Goal: Information Seeking & Learning: Learn about a topic

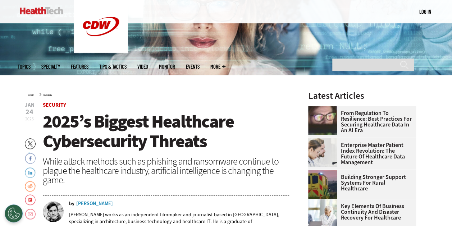
scroll to position [180, 0]
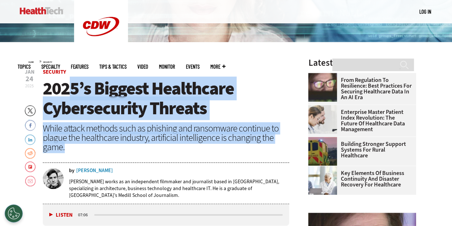
drag, startPoint x: 69, startPoint y: 92, endPoint x: 114, endPoint y: 144, distance: 69.6
click at [114, 144] on header "[DATE] Twitter Facebook LinkedIn Reddit Flipboard Email Security 2025’s Biggest…" at bounding box center [166, 136] width 246 height 135
drag, startPoint x: 114, startPoint y: 144, endPoint x: 97, endPoint y: 142, distance: 17.5
click at [97, 142] on div "While attack methods such as phishing and ransomware continue to plague the hea…" at bounding box center [166, 138] width 246 height 28
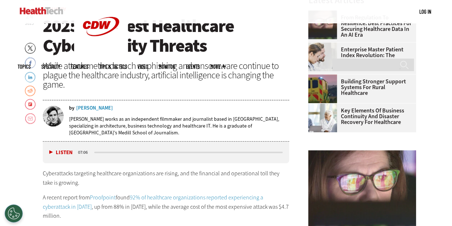
scroll to position [287, 0]
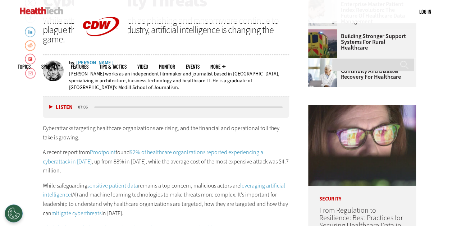
click at [51, 107] on button "Listen" at bounding box center [60, 107] width 23 height 5
click at [52, 107] on button "Pause" at bounding box center [60, 106] width 22 height 5
click at [50, 103] on div "Listen Pause" at bounding box center [62, 107] width 29 height 8
click at [53, 105] on button "Listen" at bounding box center [60, 107] width 23 height 5
click at [51, 106] on button "Pause" at bounding box center [60, 106] width 22 height 5
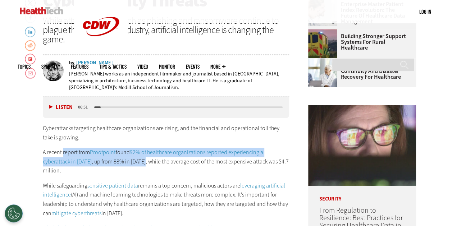
drag, startPoint x: 65, startPoint y: 149, endPoint x: 137, endPoint y: 164, distance: 74.1
click at [139, 163] on p "A recent report from Proofpoint found 92% of healthcare organizations reported …" at bounding box center [166, 162] width 246 height 28
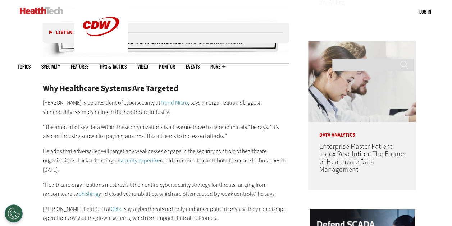
scroll to position [539, 0]
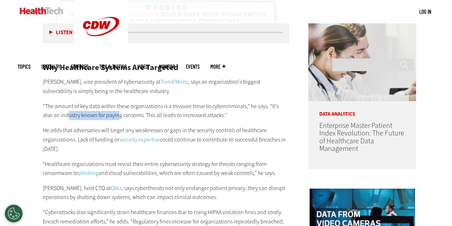
drag, startPoint x: 83, startPoint y: 112, endPoint x: 108, endPoint y: 110, distance: 24.9
click at [108, 110] on p "“The amount of key data within these organizations is a treasure trove to cyber…" at bounding box center [166, 111] width 246 height 18
drag, startPoint x: 108, startPoint y: 110, endPoint x: 153, endPoint y: 108, distance: 44.3
click at [153, 108] on p "“The amount of key data within these organizations is a treasure trove to cyber…" at bounding box center [166, 111] width 246 height 18
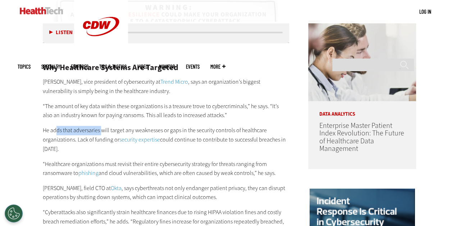
drag, startPoint x: 57, startPoint y: 130, endPoint x: 102, endPoint y: 128, distance: 45.0
click at [102, 128] on p "He adds that adversaries will target any weaknesses or gaps in the security con…" at bounding box center [166, 140] width 246 height 28
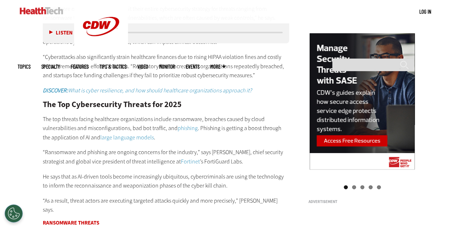
scroll to position [719, 0]
